Goal: Transaction & Acquisition: Register for event/course

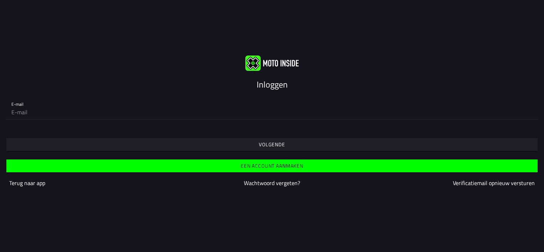
click at [18, 114] on input "email" at bounding box center [271, 112] width 521 height 14
type input "[EMAIL_ADDRESS][DOMAIN_NAME]"
click at [0, 0] on slot "Volgende" at bounding box center [0, 0] width 0 height 0
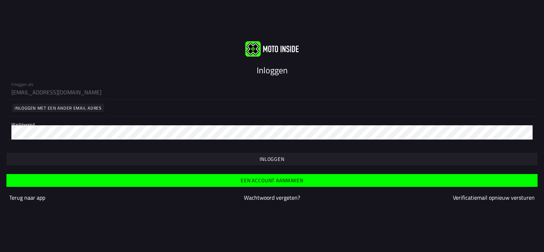
click at [0, 0] on slot "Inloggen" at bounding box center [0, 0] width 0 height 0
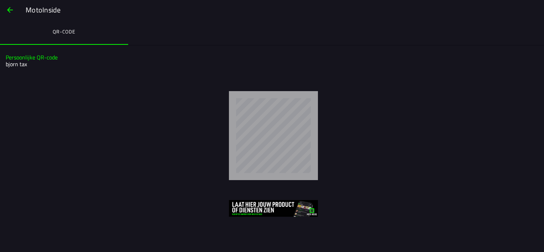
click at [279, 210] on img at bounding box center [273, 208] width 89 height 17
click at [0, 0] on slot "Persoonlijke QR-code" at bounding box center [0, 0] width 0 height 0
click at [8, 9] on span "button" at bounding box center [10, 9] width 9 height 17
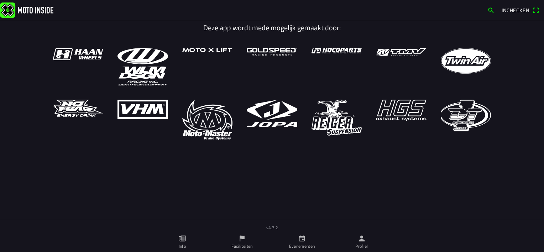
click at [302, 239] on icon "calendar" at bounding box center [302, 239] width 6 height 6
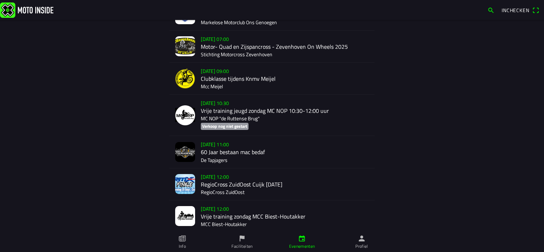
scroll to position [609, 0]
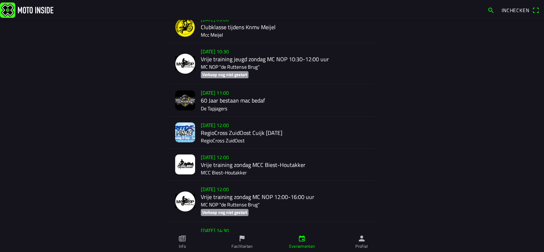
click at [214, 135] on div "[DATE] 12:00 RegioCross ZuidOost Cuijk [DATE] RegioCross ZuidOost" at bounding box center [285, 133] width 168 height 32
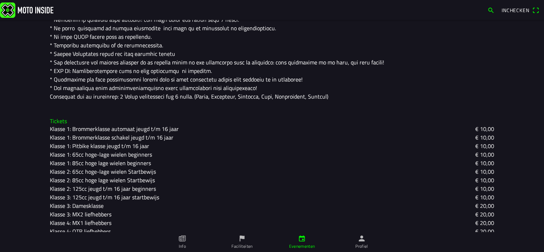
scroll to position [249, 0]
click at [0, 0] on slot "Klasse 2: 125cc jeugd t/m 16 jaar beginners" at bounding box center [0, 0] width 0 height 0
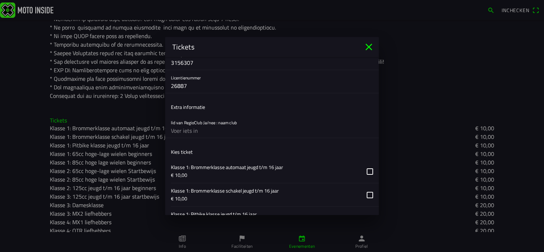
scroll to position [178, 0]
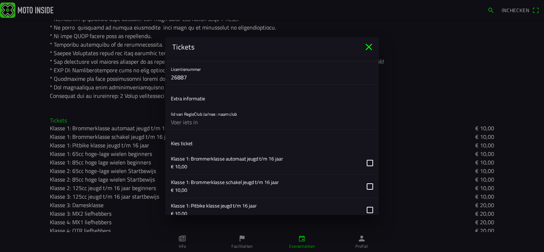
click at [205, 123] on input "text" at bounding box center [272, 122] width 202 height 14
click at [197, 122] on input "text" at bounding box center [272, 122] width 202 height 14
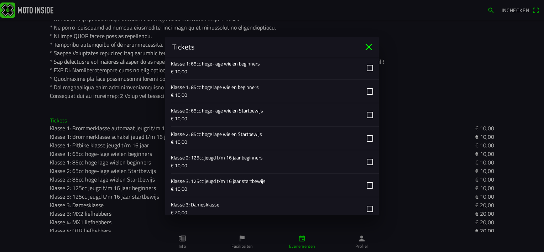
scroll to position [356, 0]
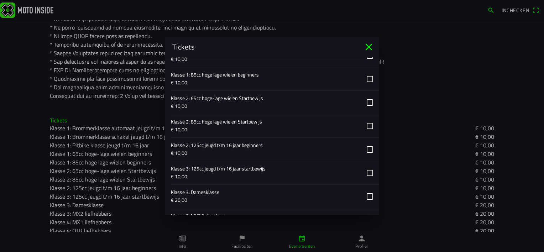
type input "nee"
click at [364, 148] on button "button" at bounding box center [275, 149] width 208 height 23
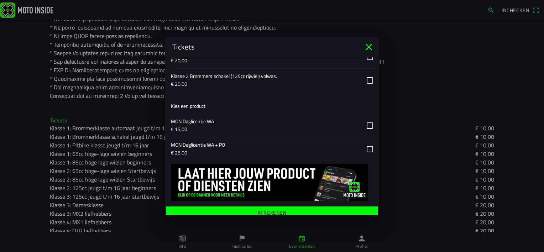
scroll to position [616, 0]
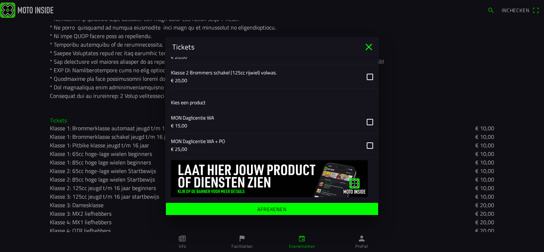
click at [267, 208] on ion-label "Afrekenen" at bounding box center [271, 209] width 29 height 5
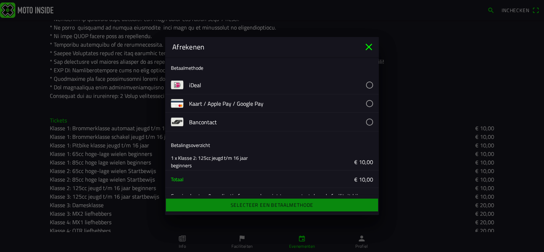
click at [363, 84] on button "button" at bounding box center [284, 85] width 190 height 18
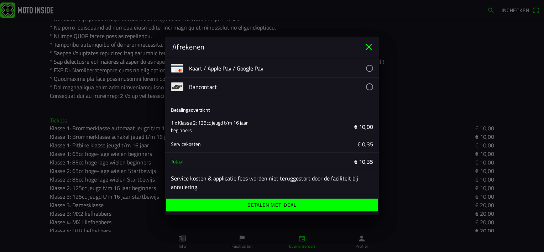
scroll to position [36, 0]
click at [280, 206] on ion-label "Betalen met iDeal" at bounding box center [271, 204] width 49 height 5
